Goal: Feedback & Contribution: Leave review/rating

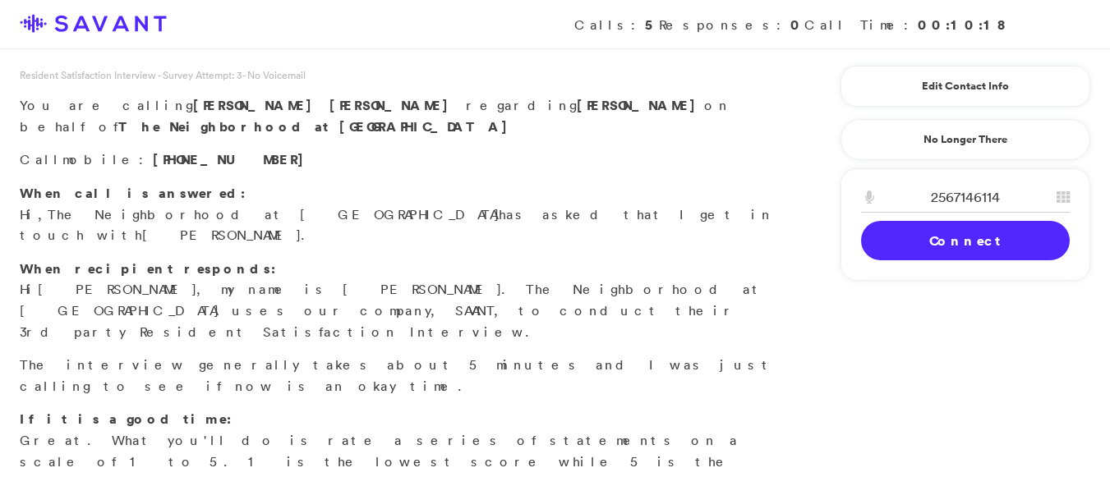
click at [911, 231] on link "Connect" at bounding box center [965, 240] width 209 height 39
click at [943, 239] on link "Connect" at bounding box center [965, 240] width 209 height 39
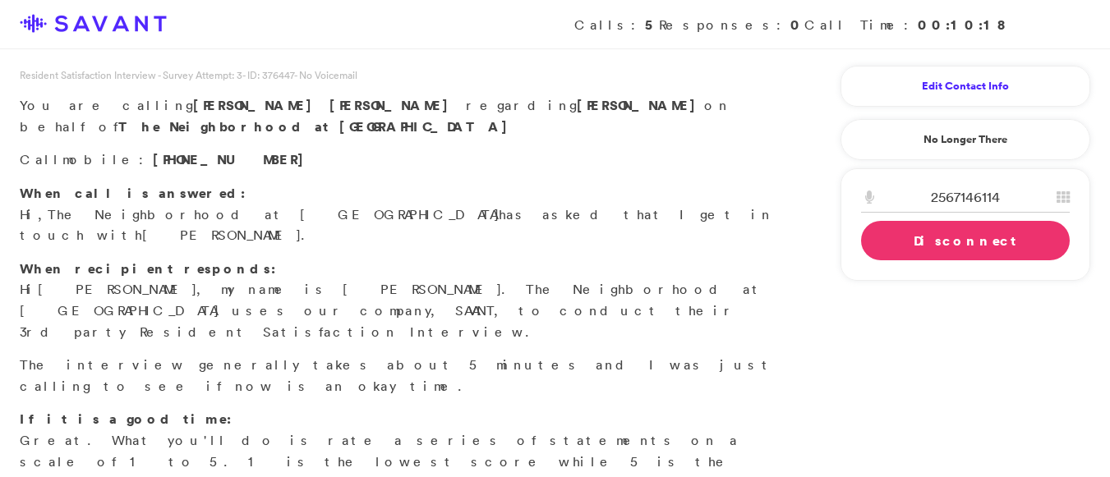
click at [966, 81] on link "Edit Contact Info" at bounding box center [965, 86] width 209 height 26
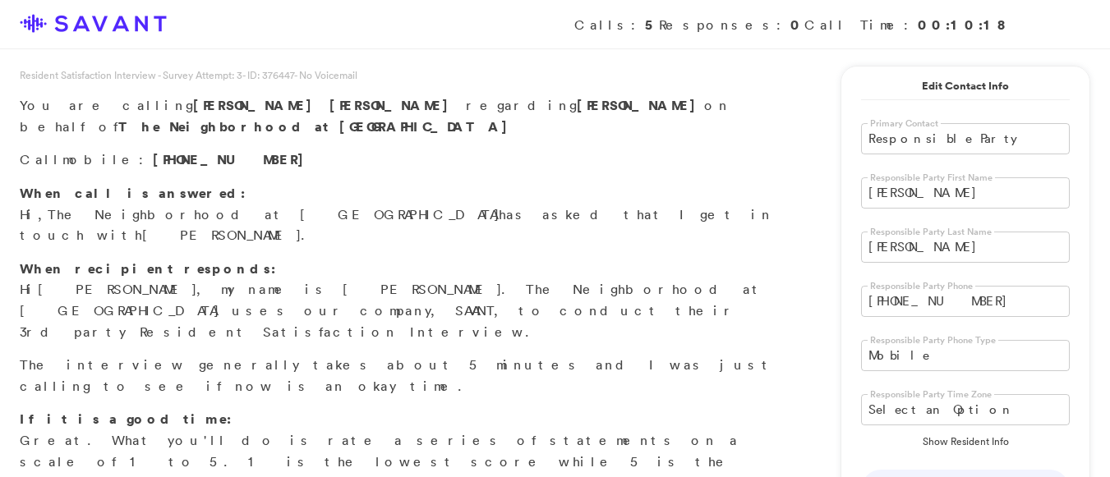
click at [899, 204] on input "[PERSON_NAME]" at bounding box center [965, 192] width 209 height 31
click at [912, 202] on input "[PERSON_NAME]" at bounding box center [965, 192] width 209 height 31
type input "L"
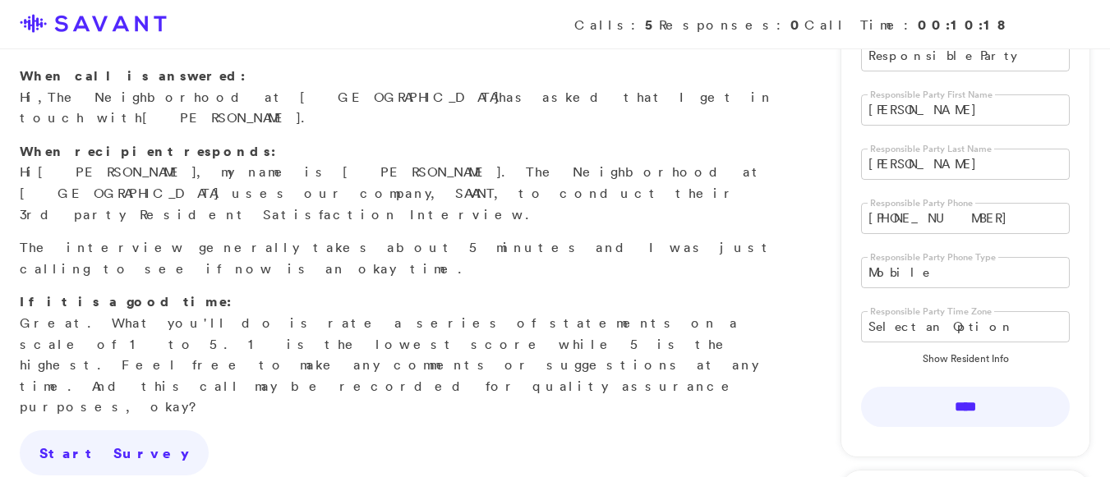
scroll to position [108, 0]
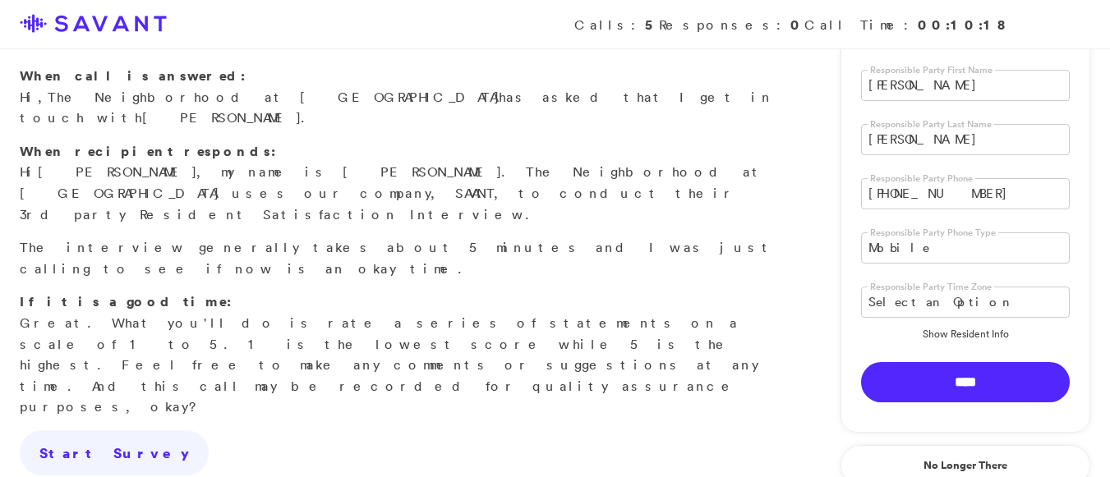
type input "[PERSON_NAME]"
click at [970, 388] on input "****" at bounding box center [965, 382] width 209 height 40
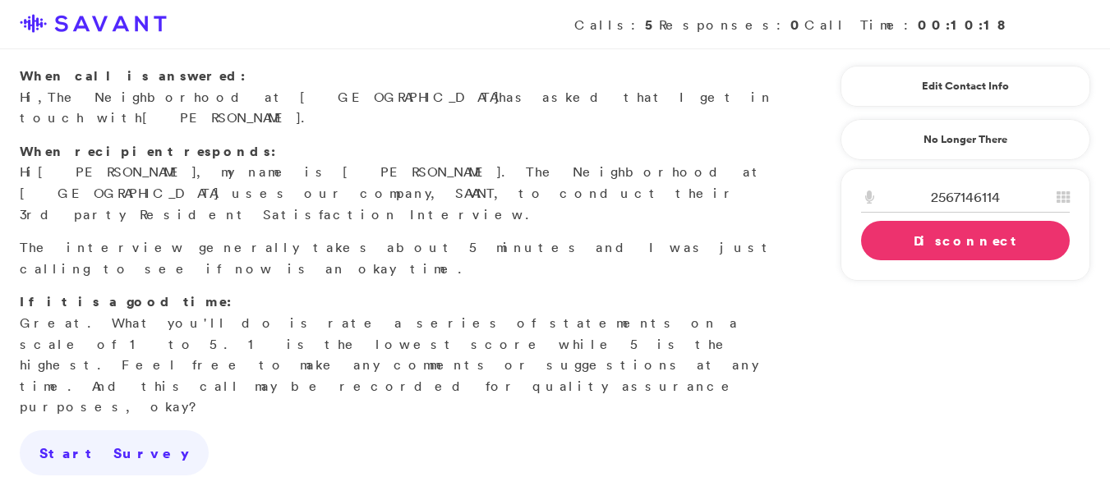
scroll to position [0, 0]
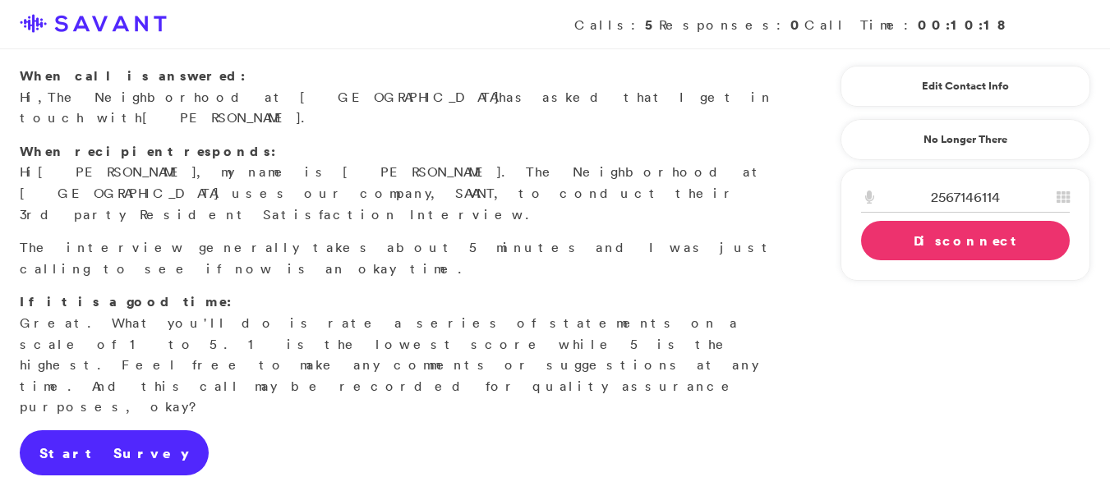
click at [82, 431] on link "Start Survey" at bounding box center [114, 454] width 189 height 46
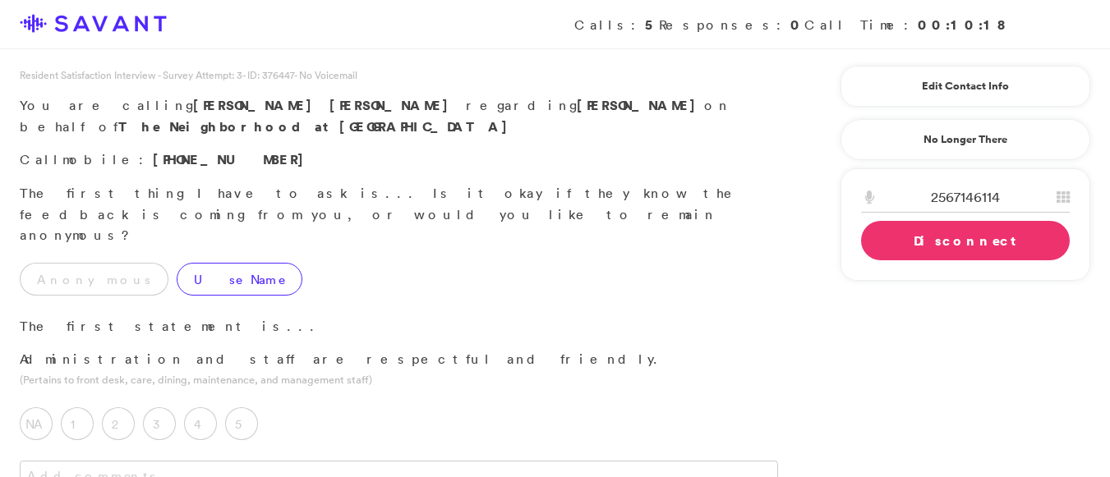
click at [189, 263] on label "Use Name" at bounding box center [240, 279] width 126 height 33
click at [242, 408] on label "5" at bounding box center [241, 424] width 33 height 33
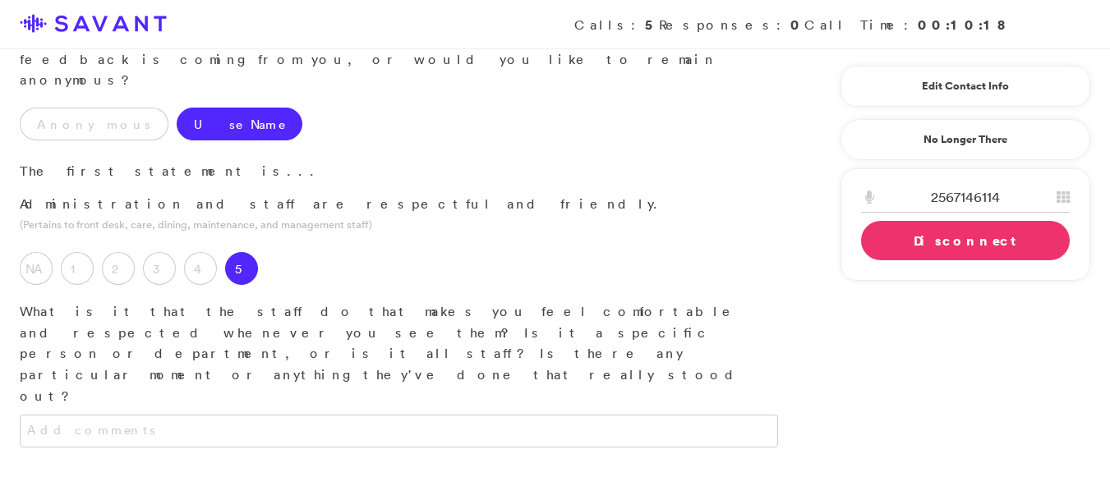
scroll to position [206, 0]
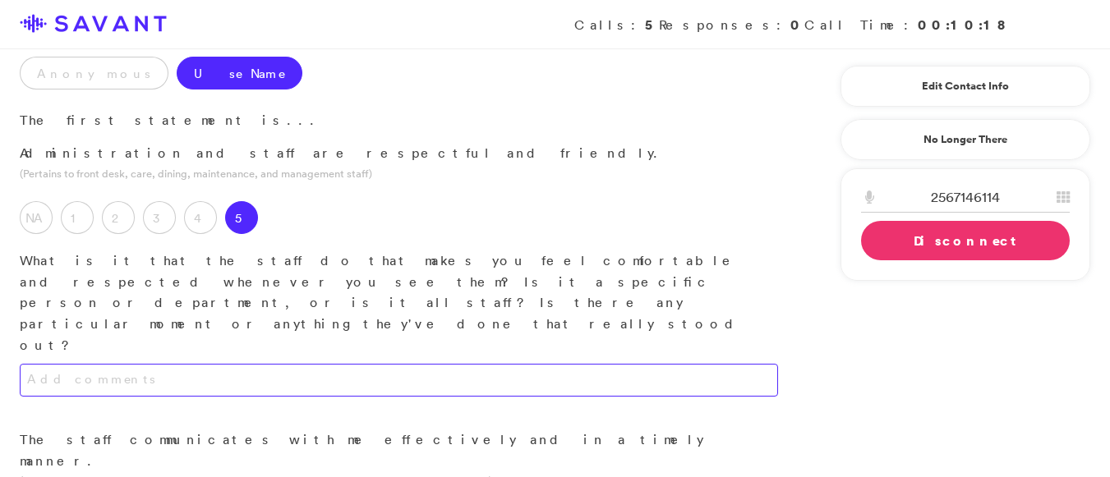
click at [429, 364] on textarea at bounding box center [399, 380] width 758 height 33
click at [196, 364] on textarea "They are" at bounding box center [399, 380] width 758 height 33
click at [308, 364] on textarea "They are very friednlyt to my fatejr o" at bounding box center [399, 380] width 758 height 33
type textarea "They are very fried"
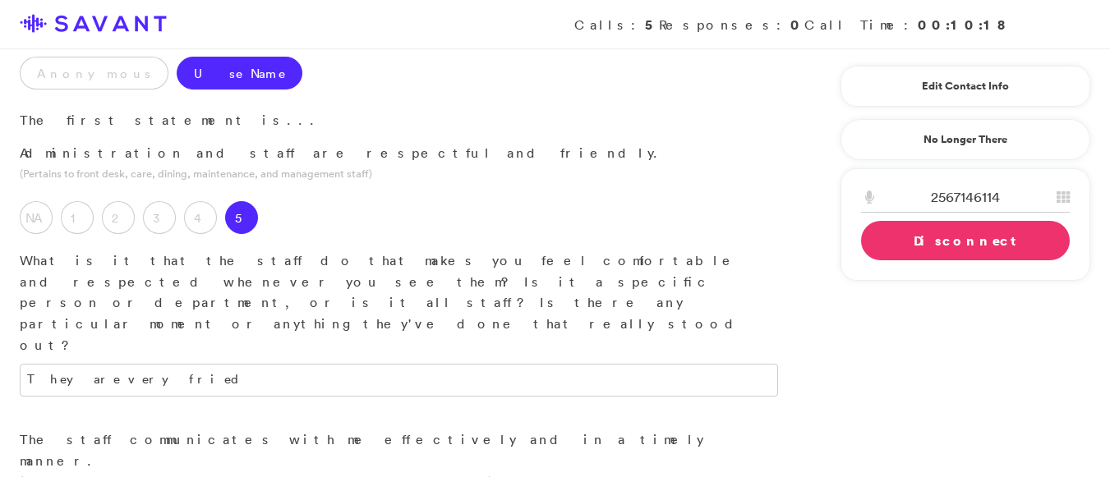
type textarea "T"
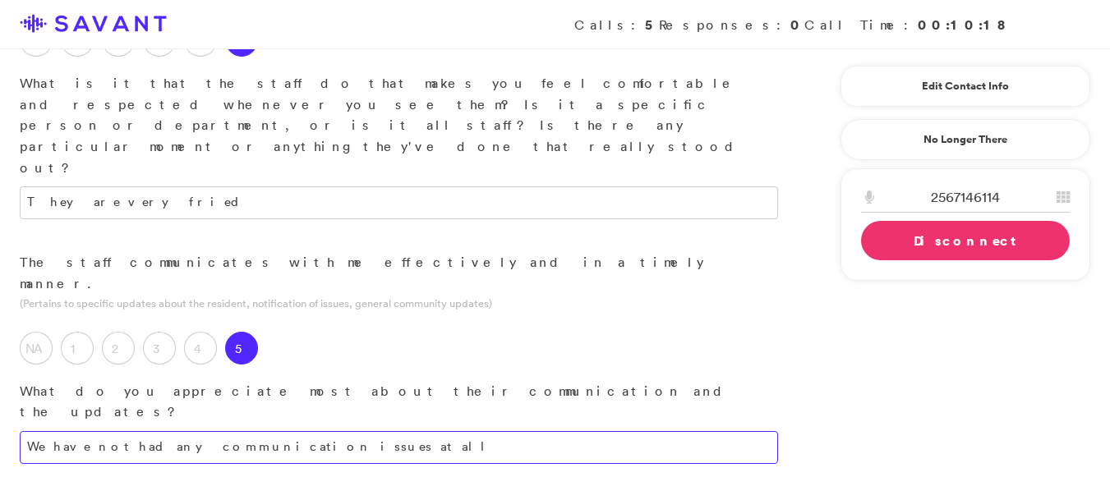
scroll to position [388, 0]
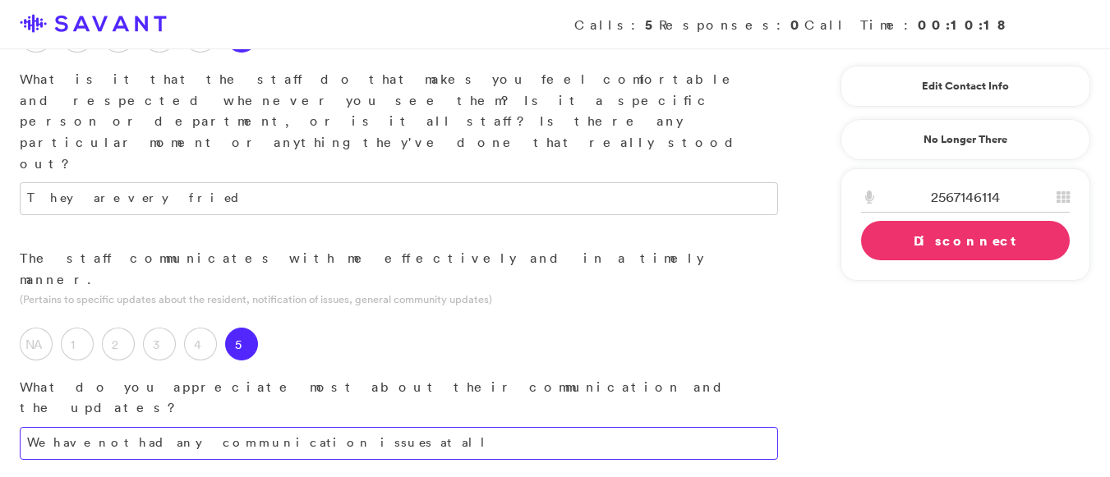
click at [417, 427] on textarea "We have not had any communication issues at all" at bounding box center [399, 443] width 758 height 33
type textarea "We have not had any communication issues at all."
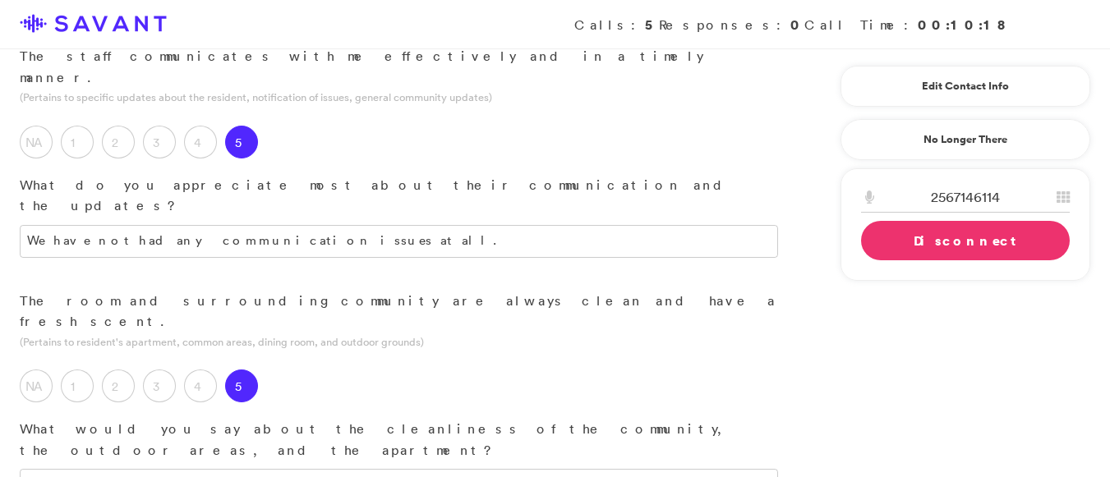
scroll to position [650, 0]
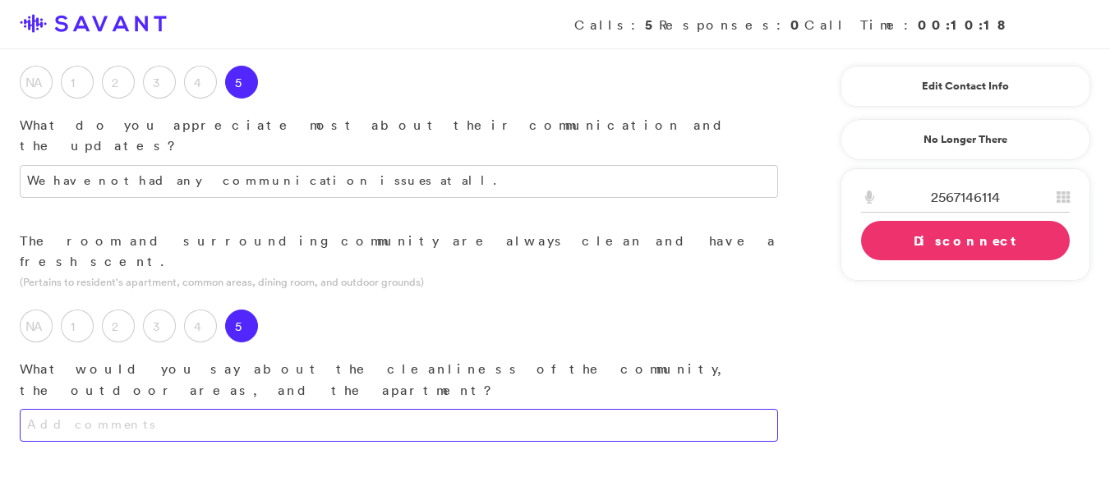
click at [301, 409] on textarea at bounding box center [399, 425] width 758 height 33
click at [374, 409] on textarea "The outside of the community llooksl good and well care for." at bounding box center [399, 425] width 758 height 33
type textarea "The exterior of the community appears well-maintained and presentable."
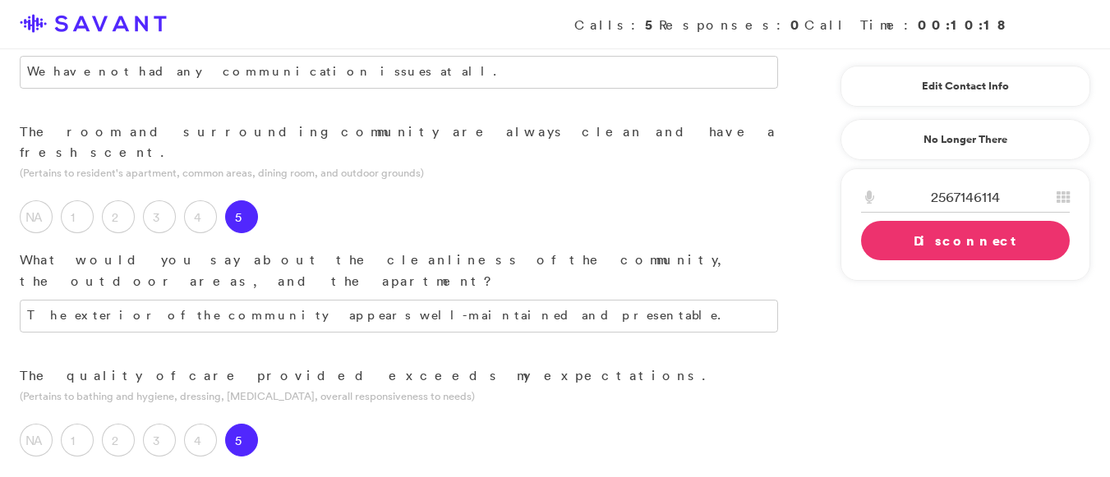
scroll to position [807, 0]
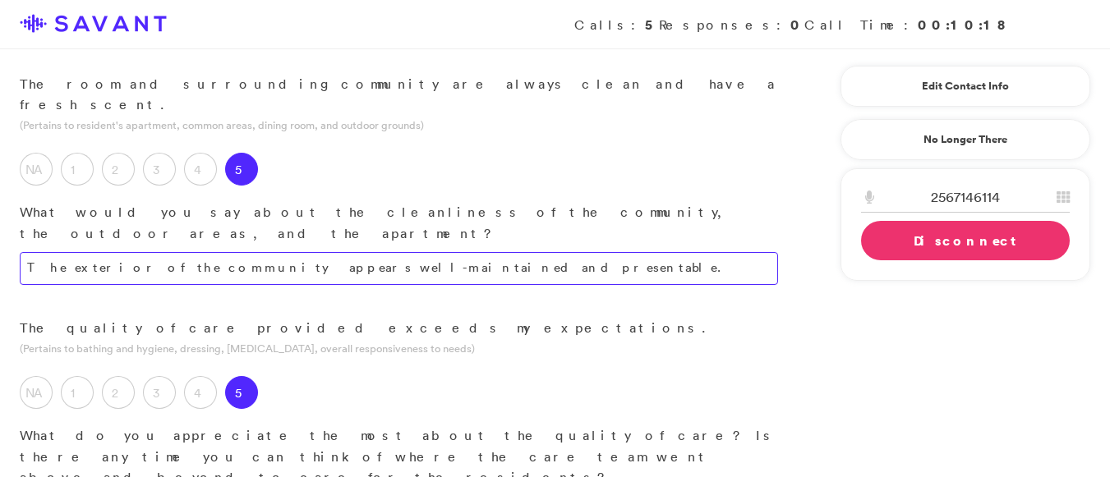
type textarea "The staff provides excellent care for my father-in-law, and he frequently expre…"
click at [481, 252] on textarea "The exterior of the community appears well-maintained and presentable." at bounding box center [399, 268] width 758 height 33
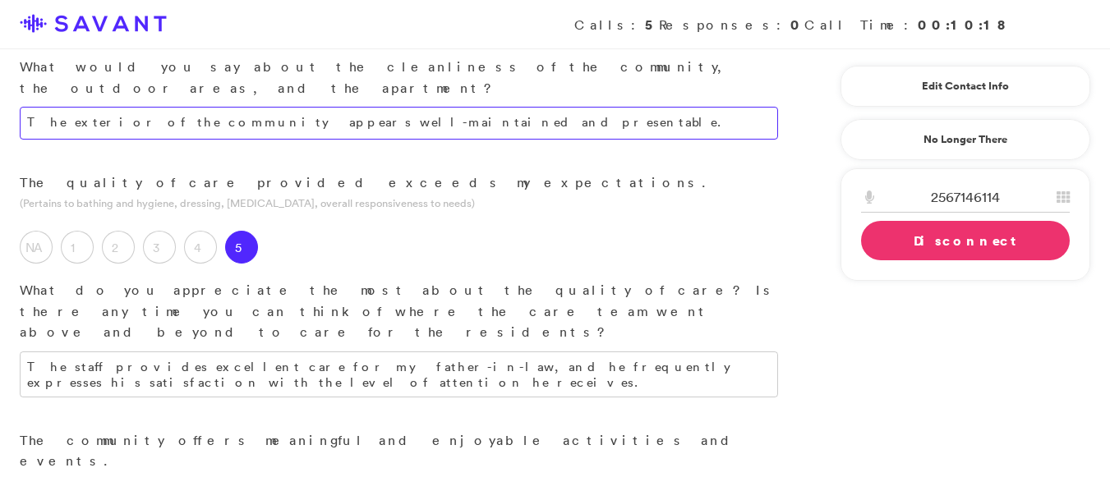
scroll to position [988, 0]
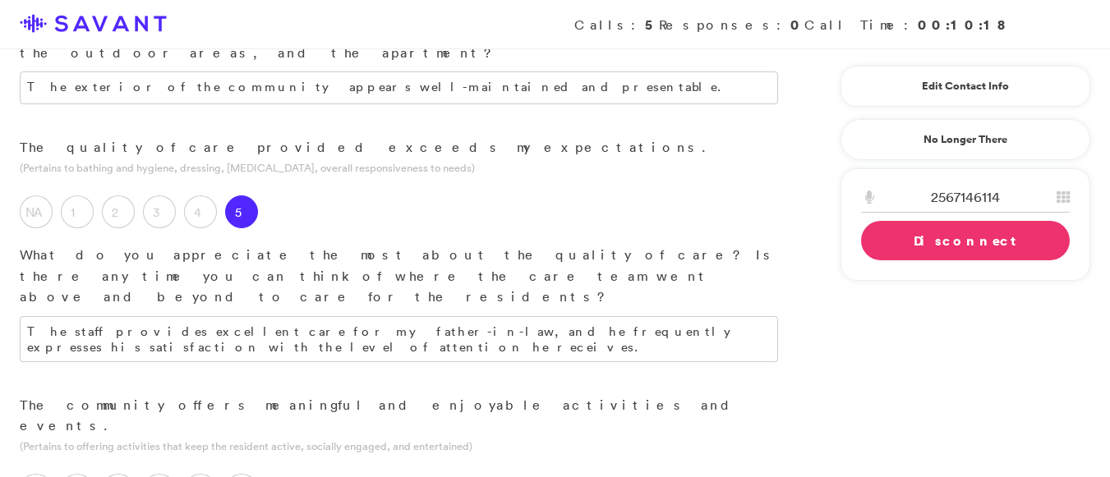
type textarea "My father in law does not always participate but th"
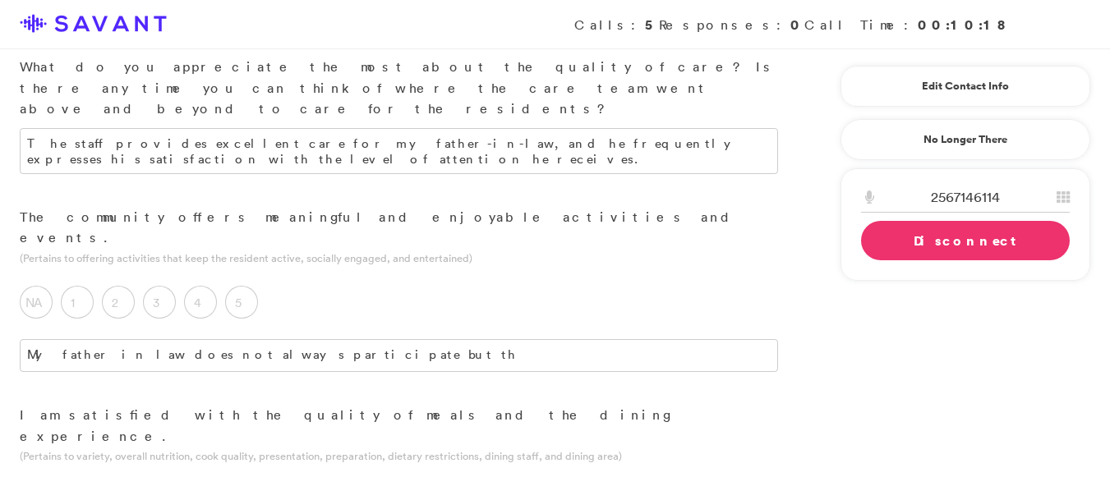
scroll to position [1198, 0]
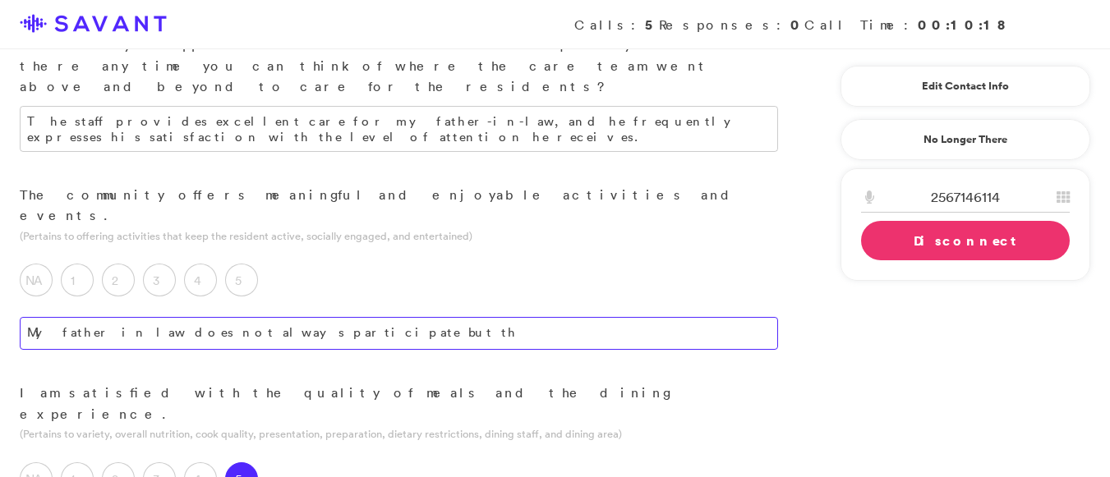
type textarea "My father in law is really enjoyihg the food."
click at [476, 317] on textarea "My father in law does not always participate but th" at bounding box center [399, 333] width 758 height 33
click at [661, 317] on textarea "My father in law does not always participate but the things are there for him t…" at bounding box center [399, 333] width 758 height 33
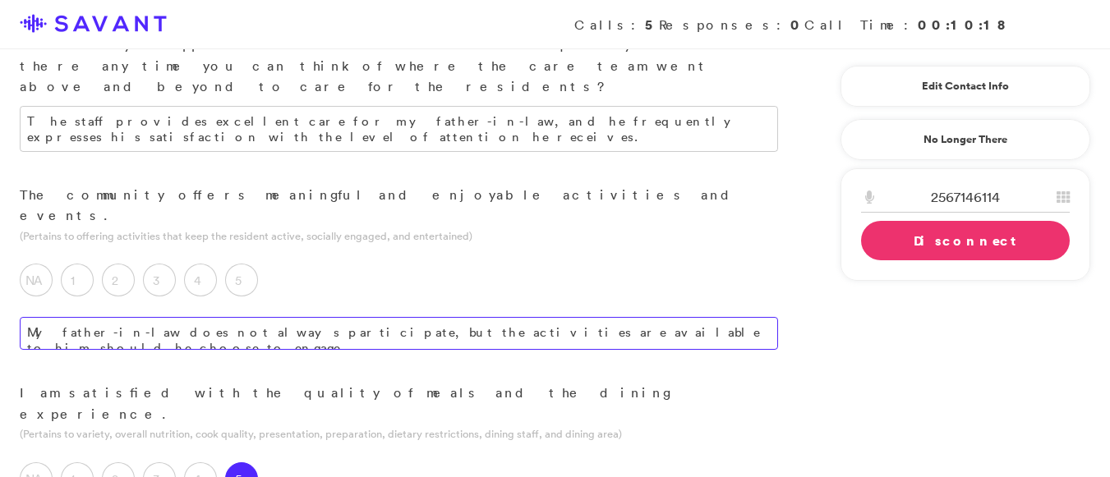
type textarea "My father-in-law does not always participate, but the activities are available …"
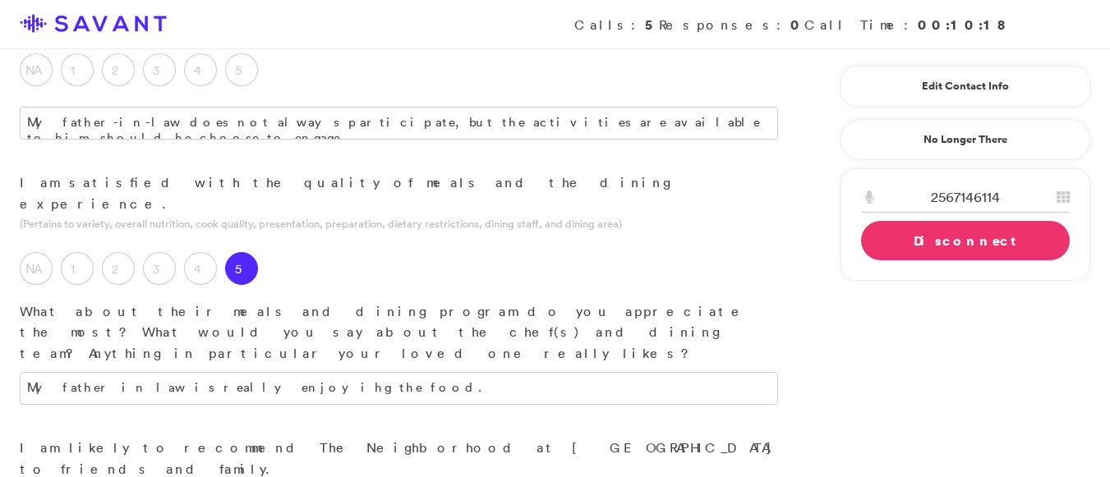
scroll to position [1413, 0]
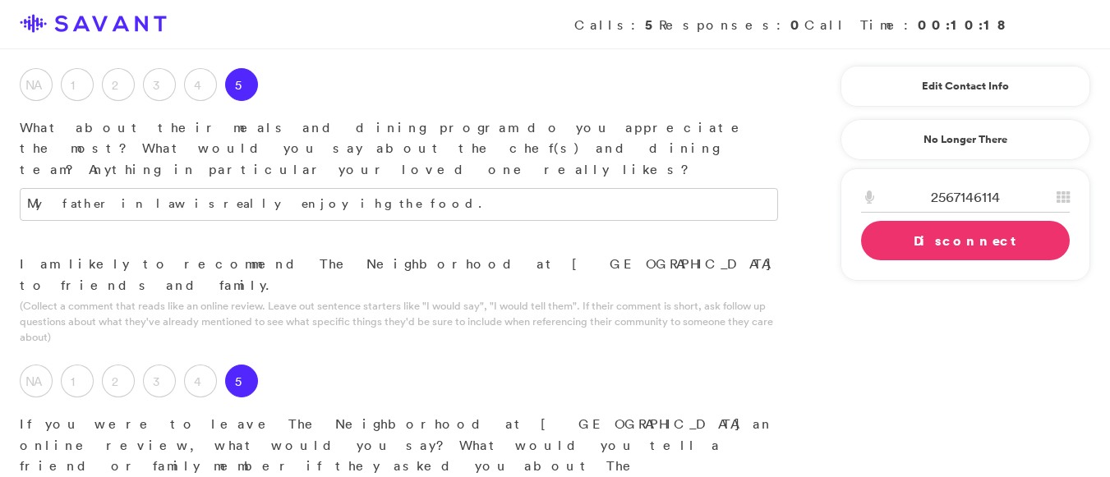
scroll to position [1606, 0]
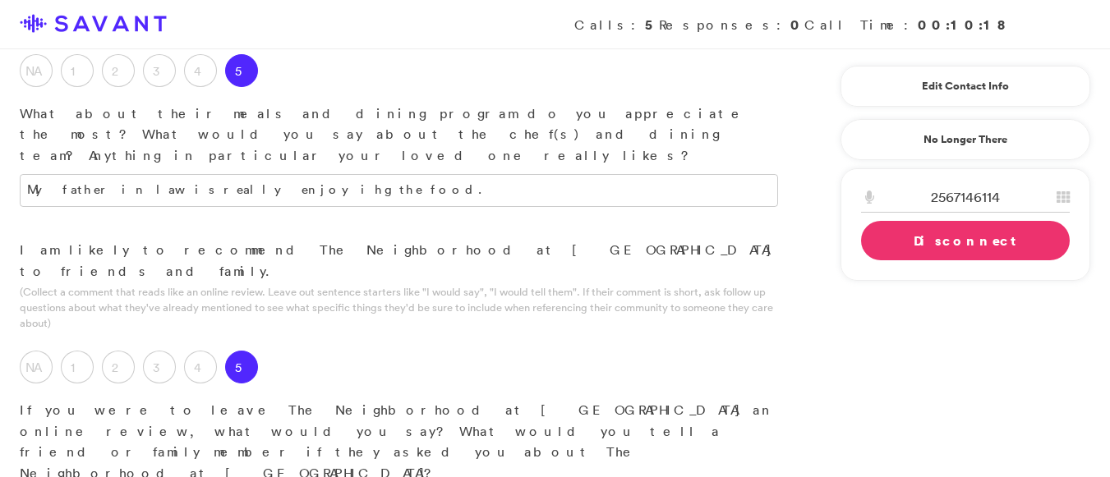
type textarea "The community has provided a positive experience for my father-in-law. He finds…"
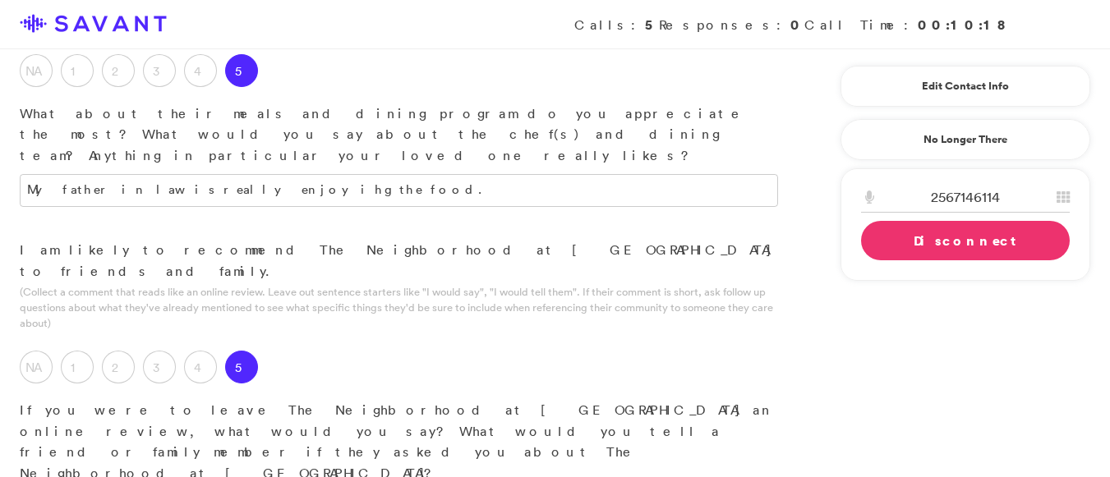
type textarea "My father-in-law particularly appreciates the care he receives and the feeling …"
type textarea "H"
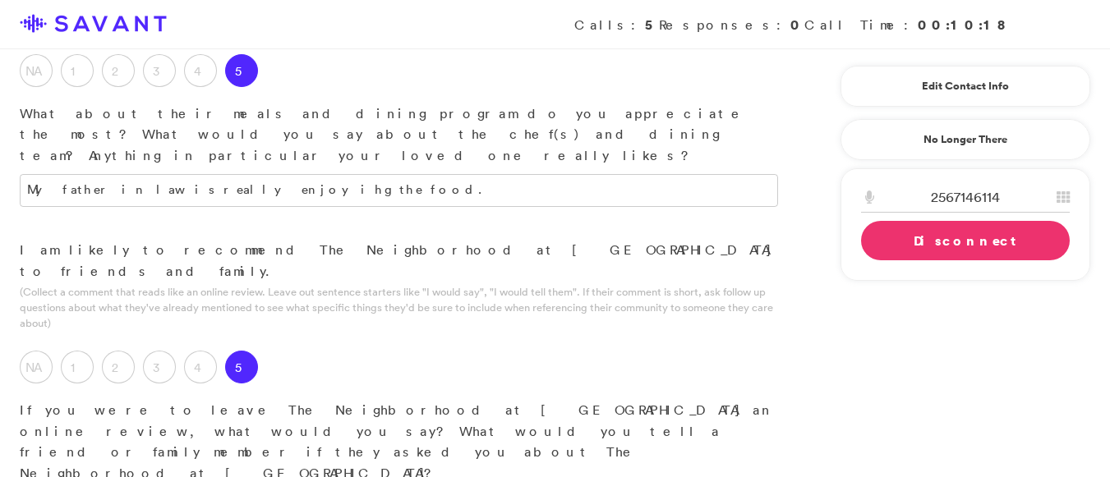
click at [938, 242] on link "Disconnect" at bounding box center [965, 240] width 209 height 39
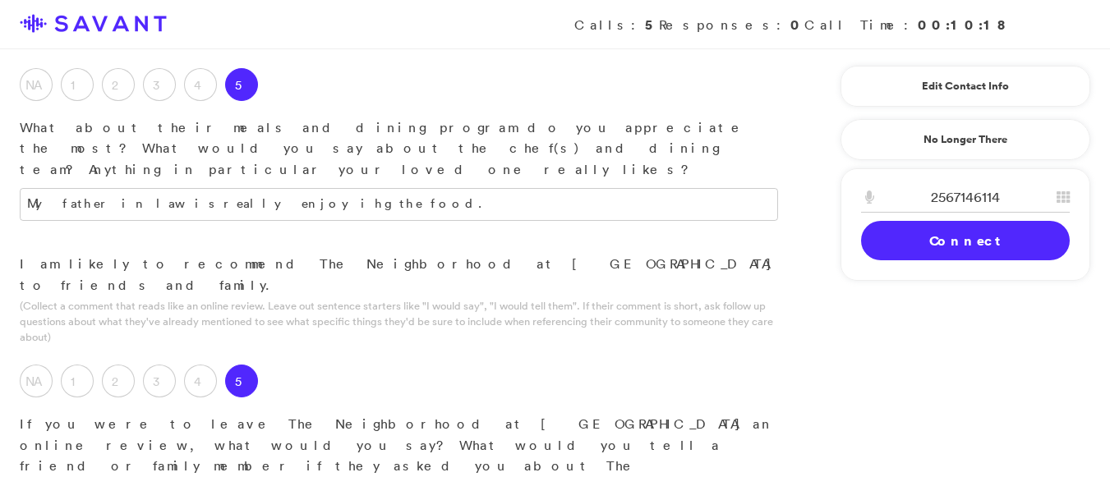
scroll to position [1620, 0]
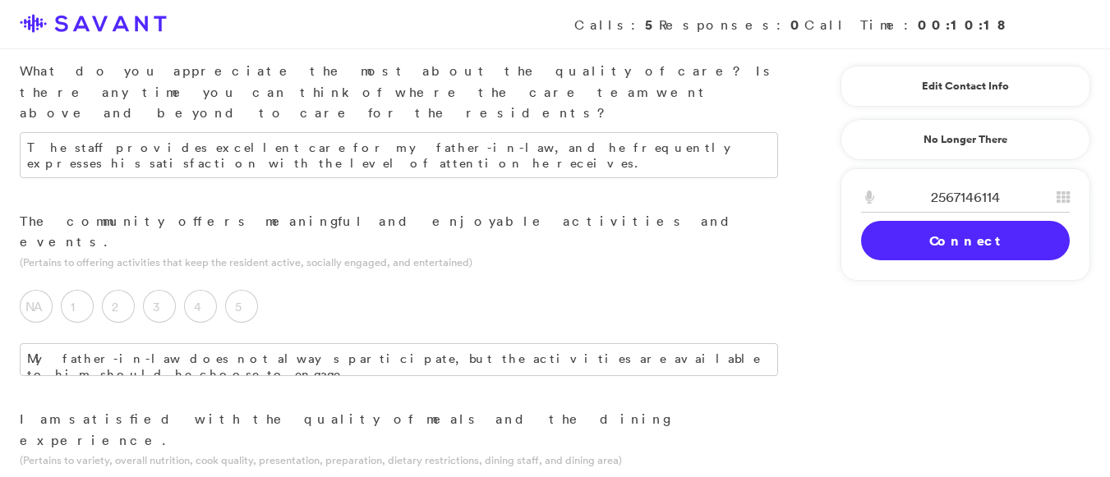
scroll to position [1084, 0]
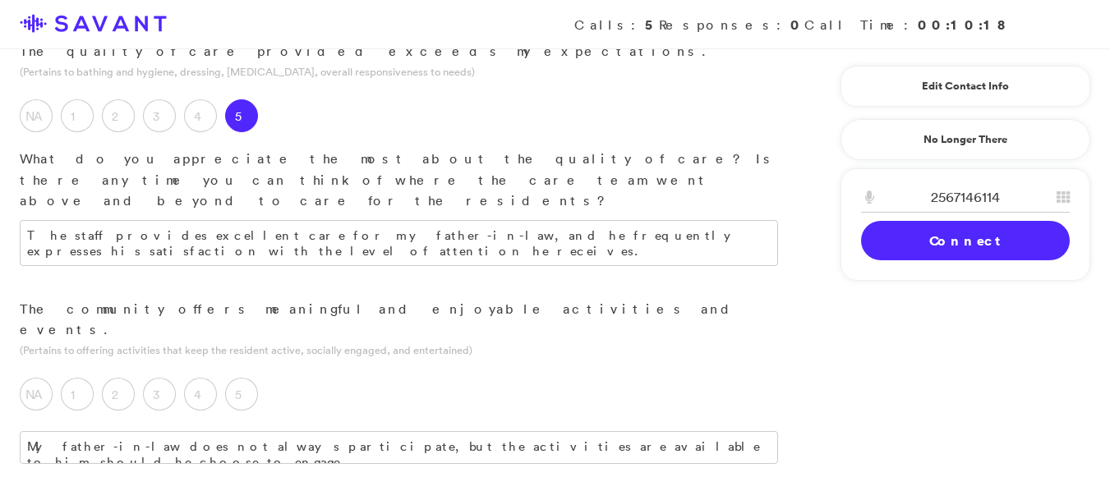
type textarea "My father-in-law has expressed that the seating in the common areas would benef…"
drag, startPoint x: 290, startPoint y: 416, endPoint x: 276, endPoint y: 416, distance: 14.0
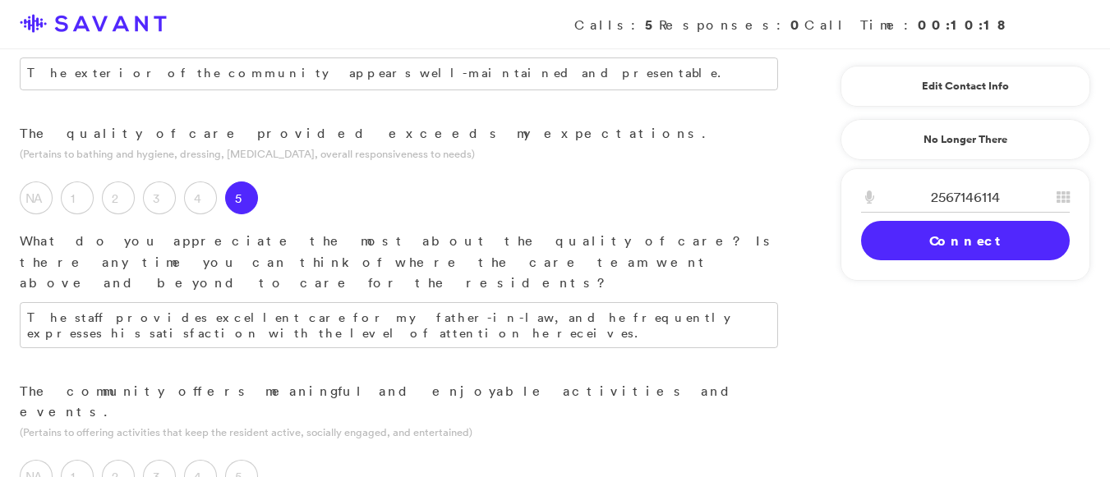
scroll to position [995, 0]
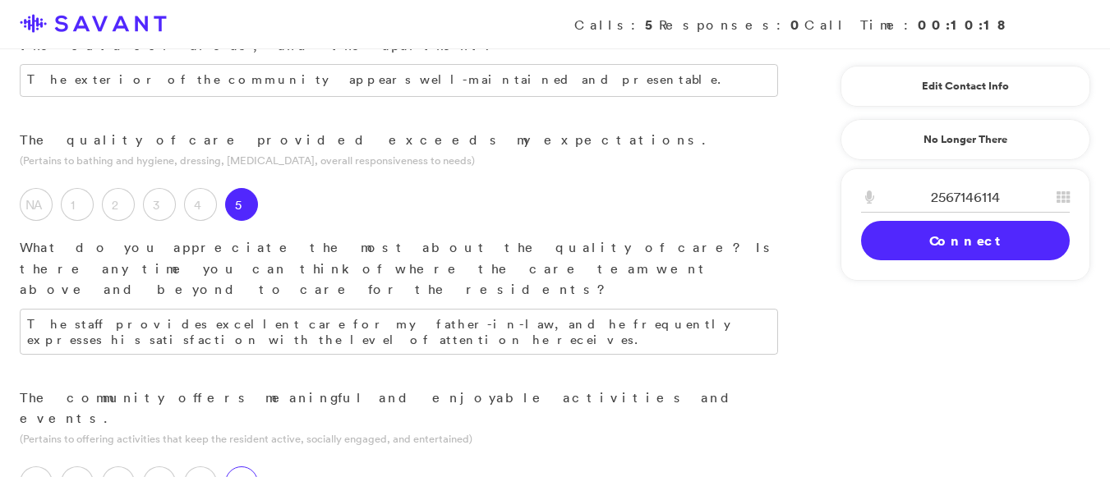
type textarea "My father-in-law is particularly enjoying the meals."
click at [250, 467] on label "5" at bounding box center [241, 483] width 33 height 33
drag, startPoint x: 649, startPoint y: 344, endPoint x: 589, endPoint y: 348, distance: 60.1
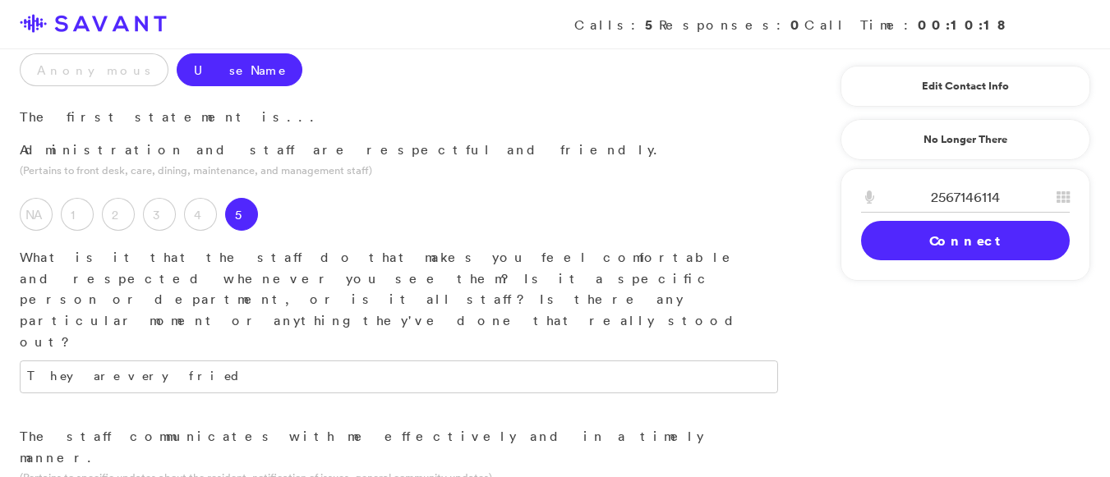
scroll to position [201, 0]
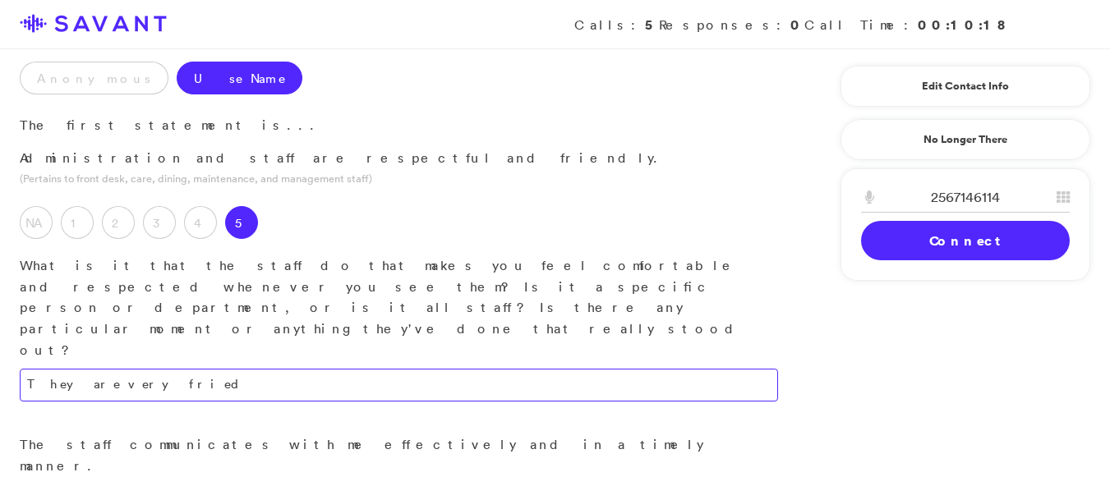
type textarea "While my father-in-law does not always participate in activities, they are avai…"
click at [206, 369] on textarea "They are very fried" at bounding box center [399, 385] width 758 height 33
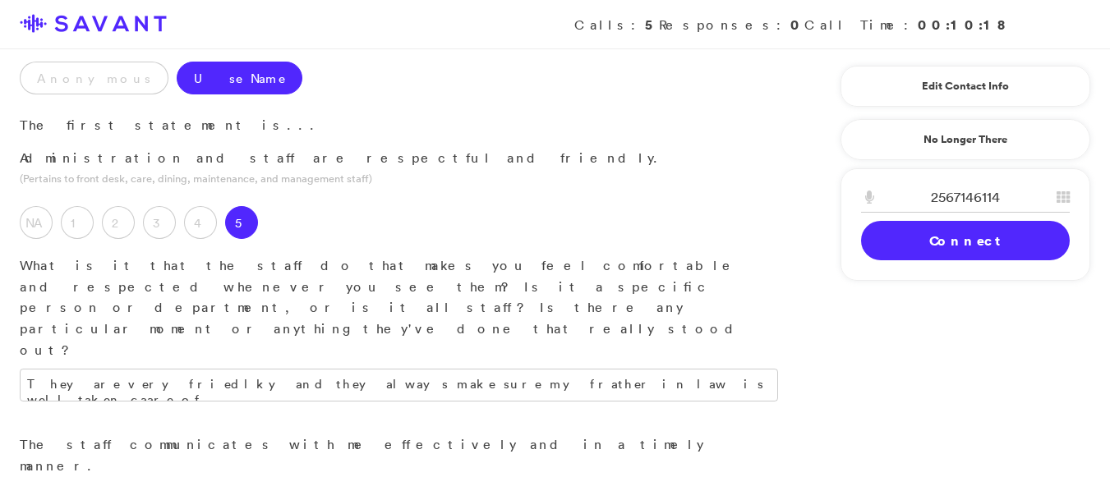
drag, startPoint x: 205, startPoint y: 277, endPoint x: 271, endPoint y: 119, distance: 170.9
click at [205, 369] on div "They are very friedlky and they always make sure my frather in law is well take…" at bounding box center [399, 402] width 798 height 66
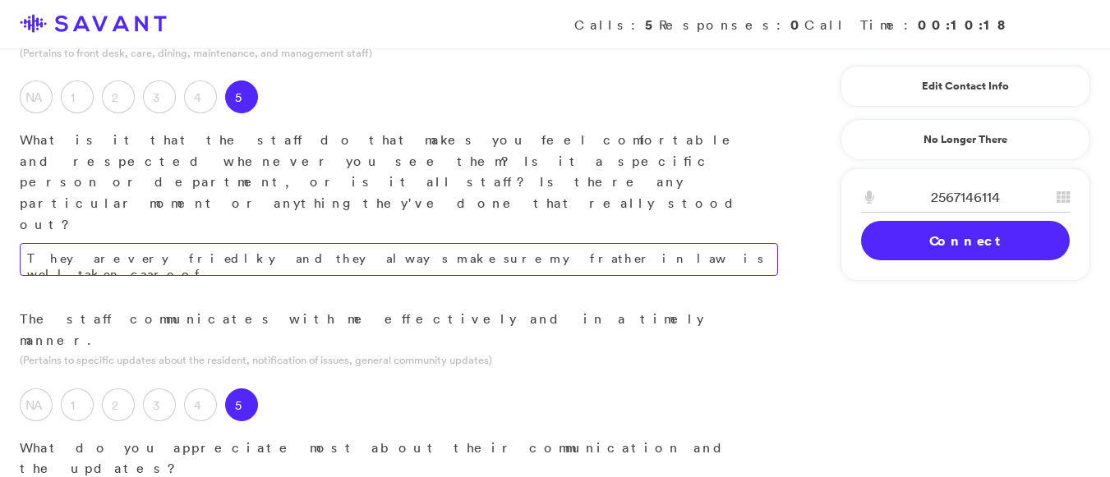
scroll to position [328, 0]
click at [560, 242] on textarea "They are very friedlky and they always make sure my frather in law is well take…" at bounding box center [399, 258] width 758 height 33
drag, startPoint x: 560, startPoint y: 139, endPoint x: 524, endPoint y: 139, distance: 35.3
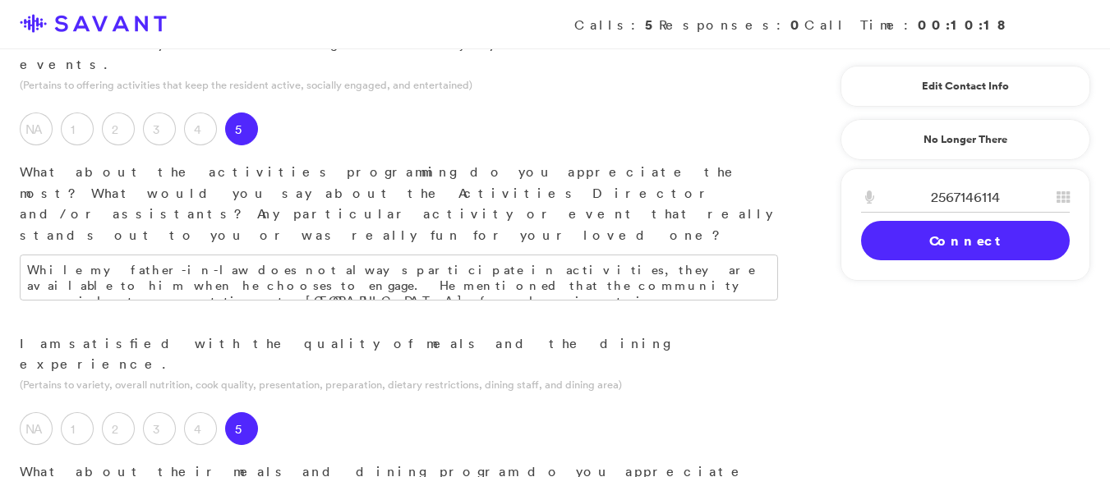
scroll to position [2129, 0]
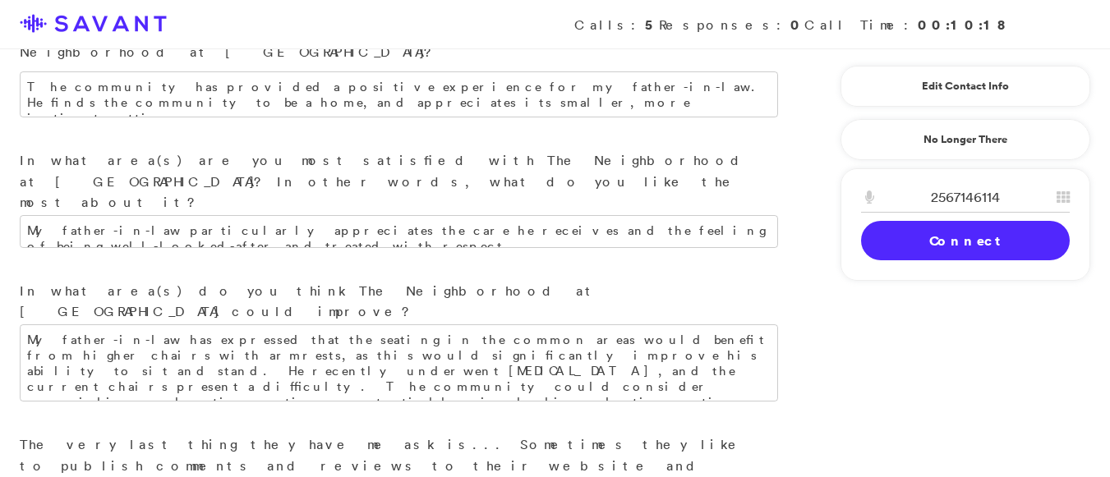
type textarea "The staff are very friendly and consistently ensure my father-in-law receives e…"
